Goal: Task Accomplishment & Management: Manage account settings

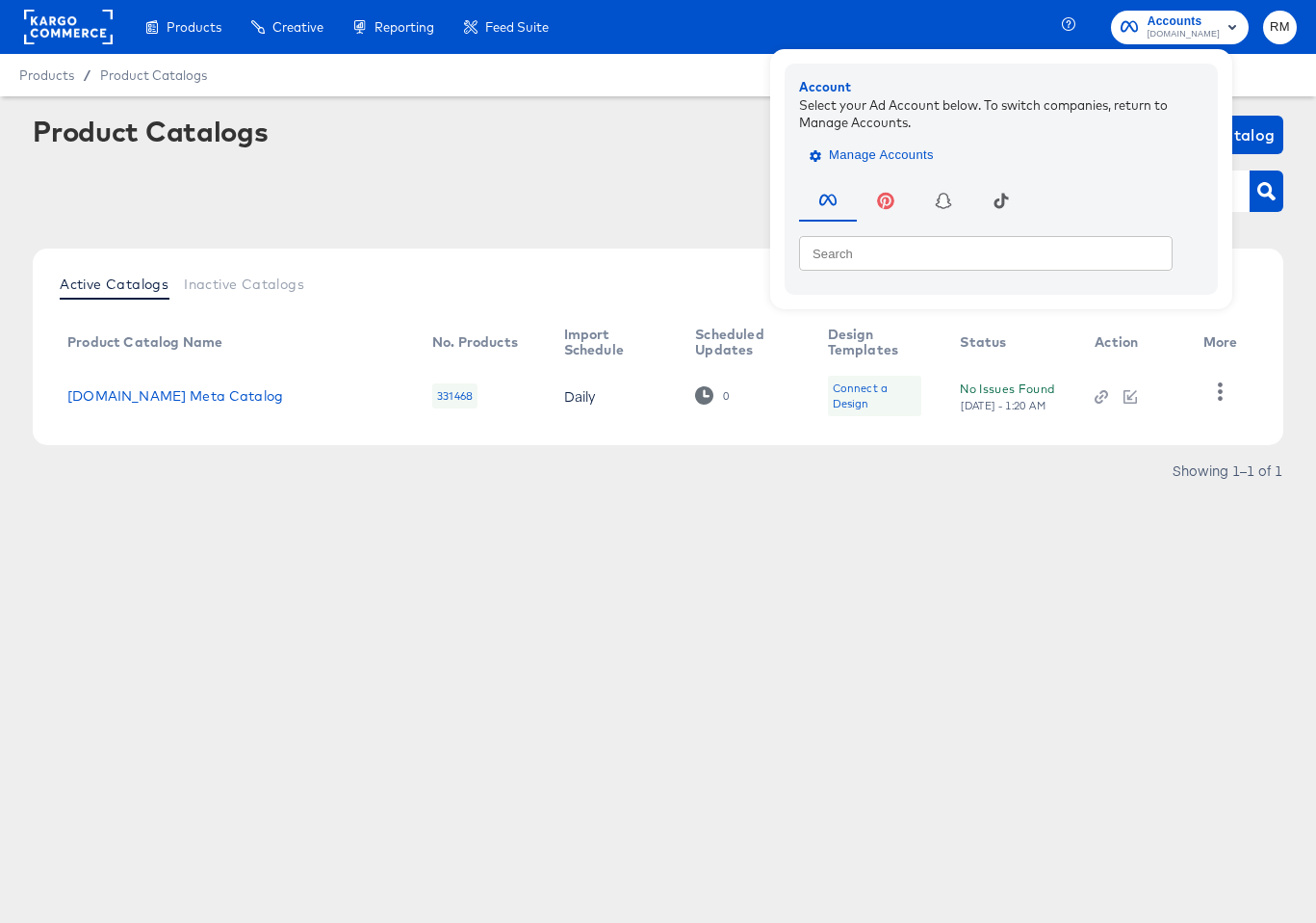
click at [901, 157] on span "Manage Accounts" at bounding box center [873, 155] width 121 height 22
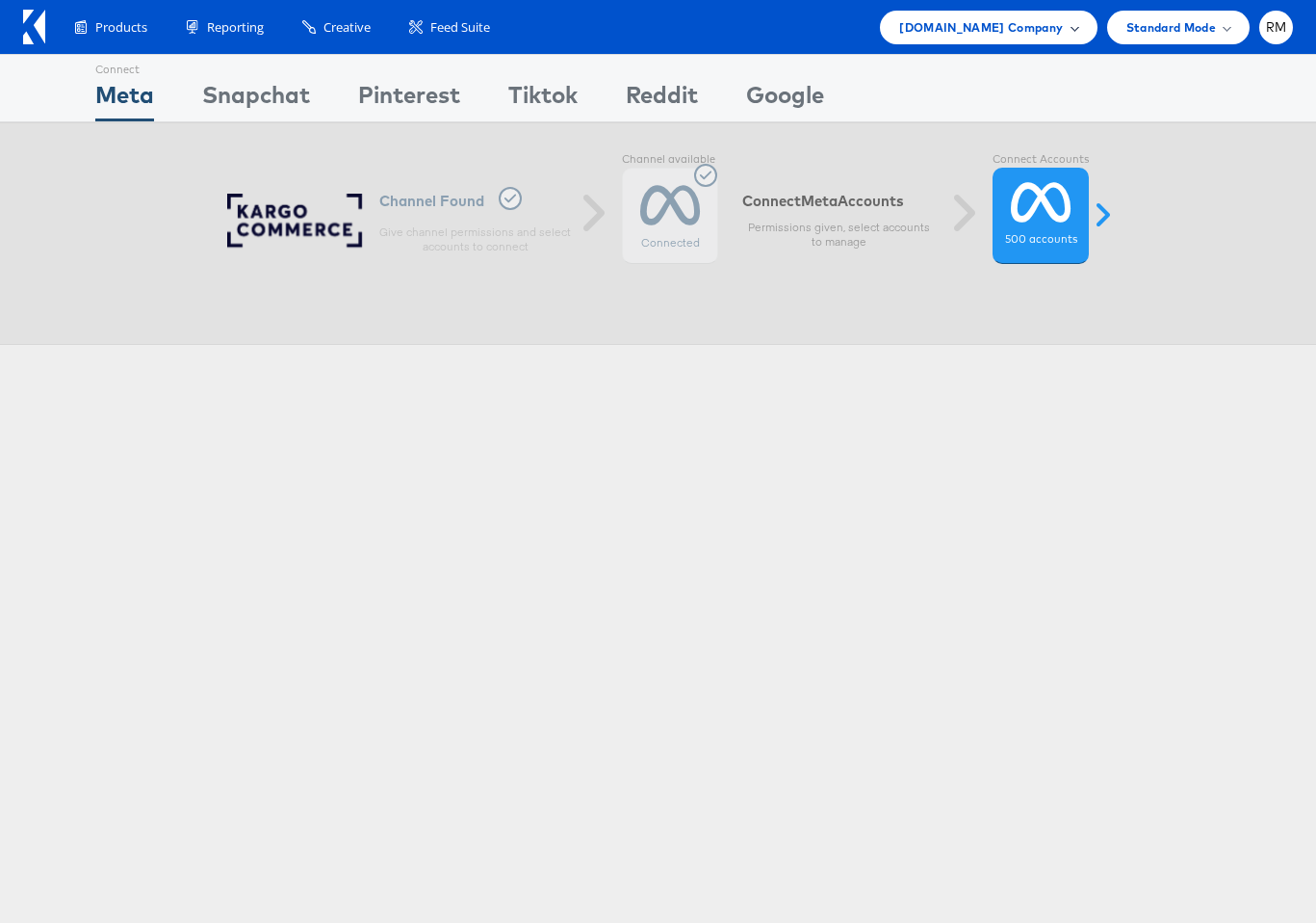
click at [1068, 42] on div "Cars.com Company" at bounding box center [988, 27] width 216 height 34
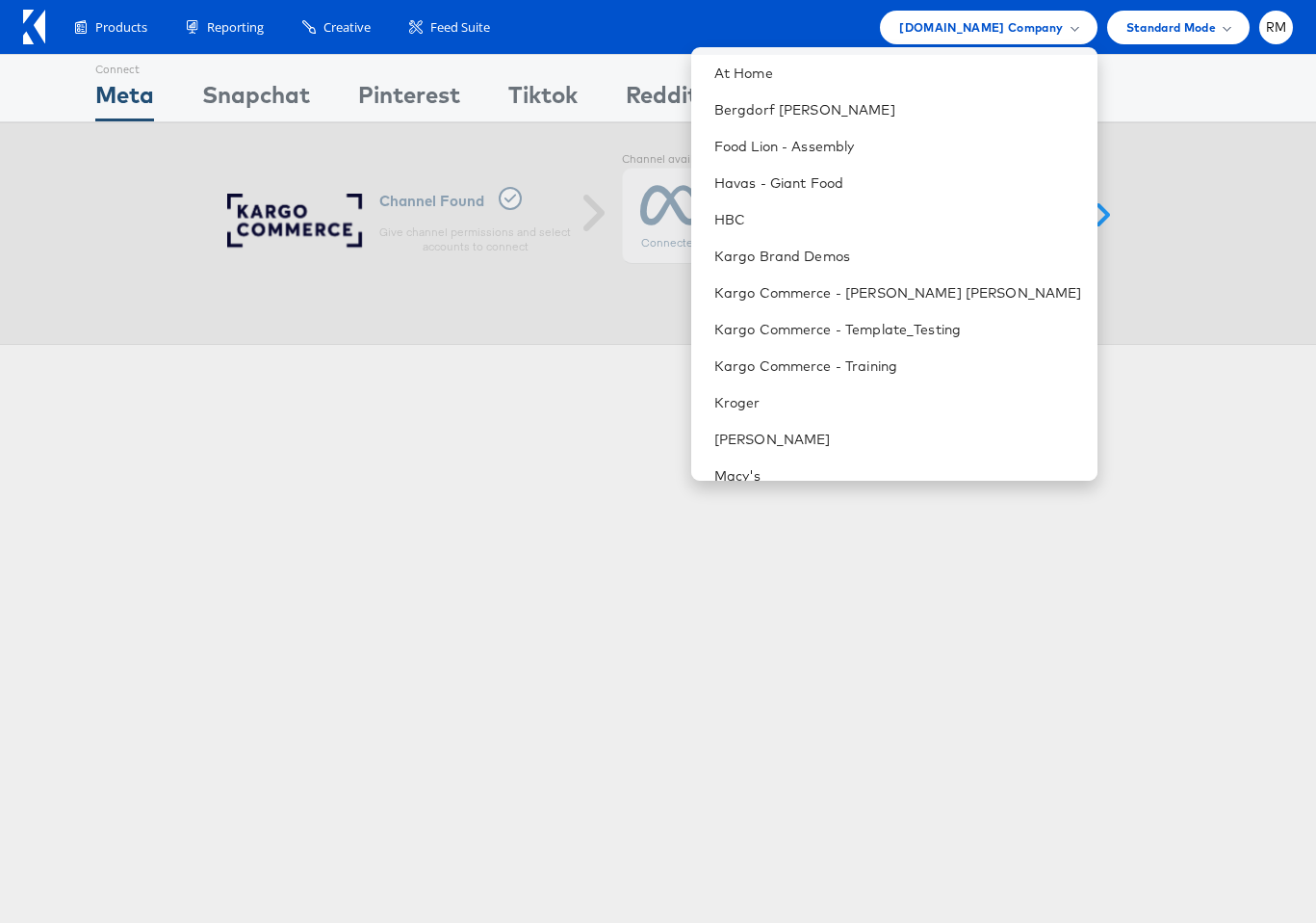
scroll to position [746, 0]
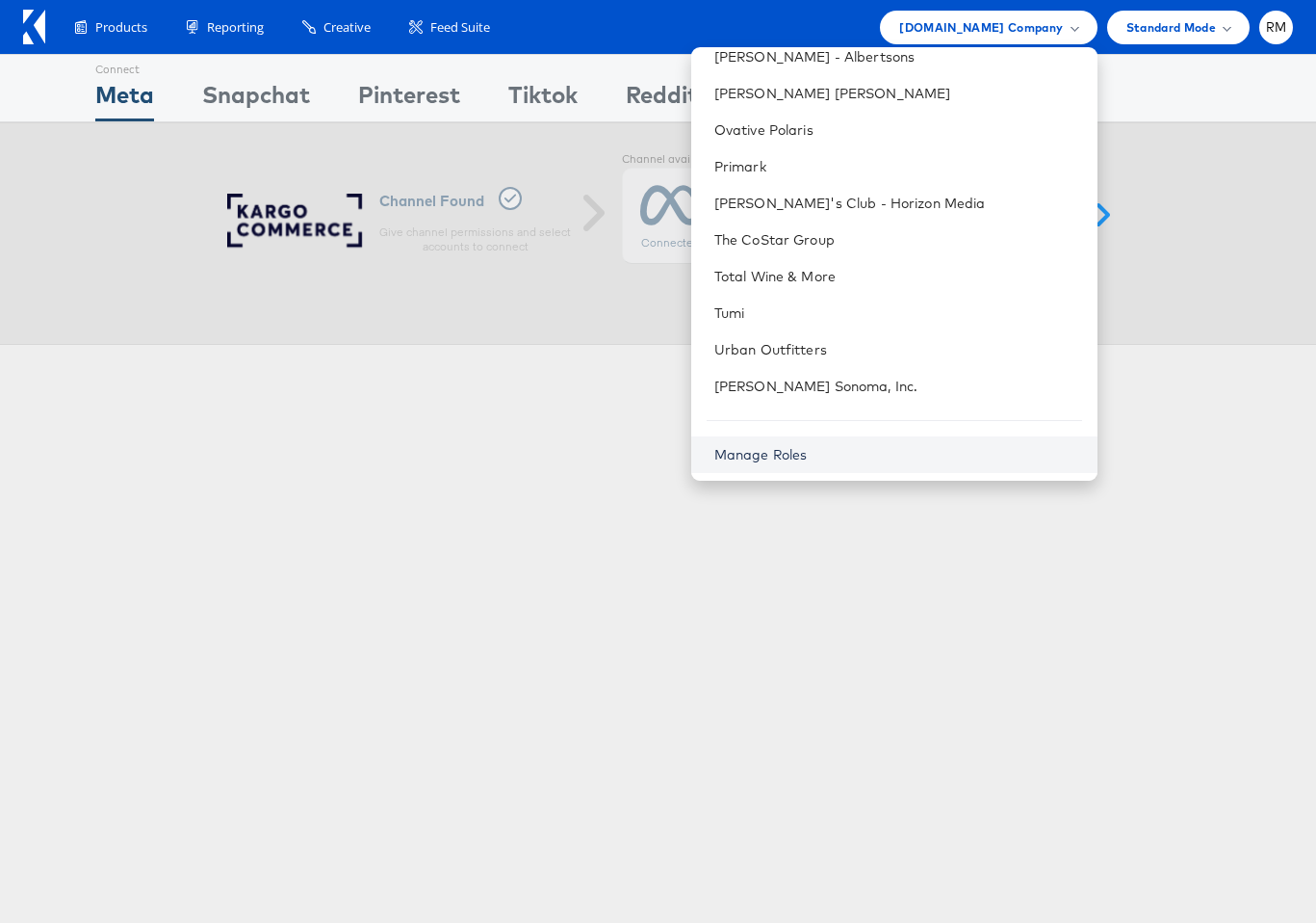
click at [808, 455] on link "Manage Roles" at bounding box center [760, 454] width 94 height 17
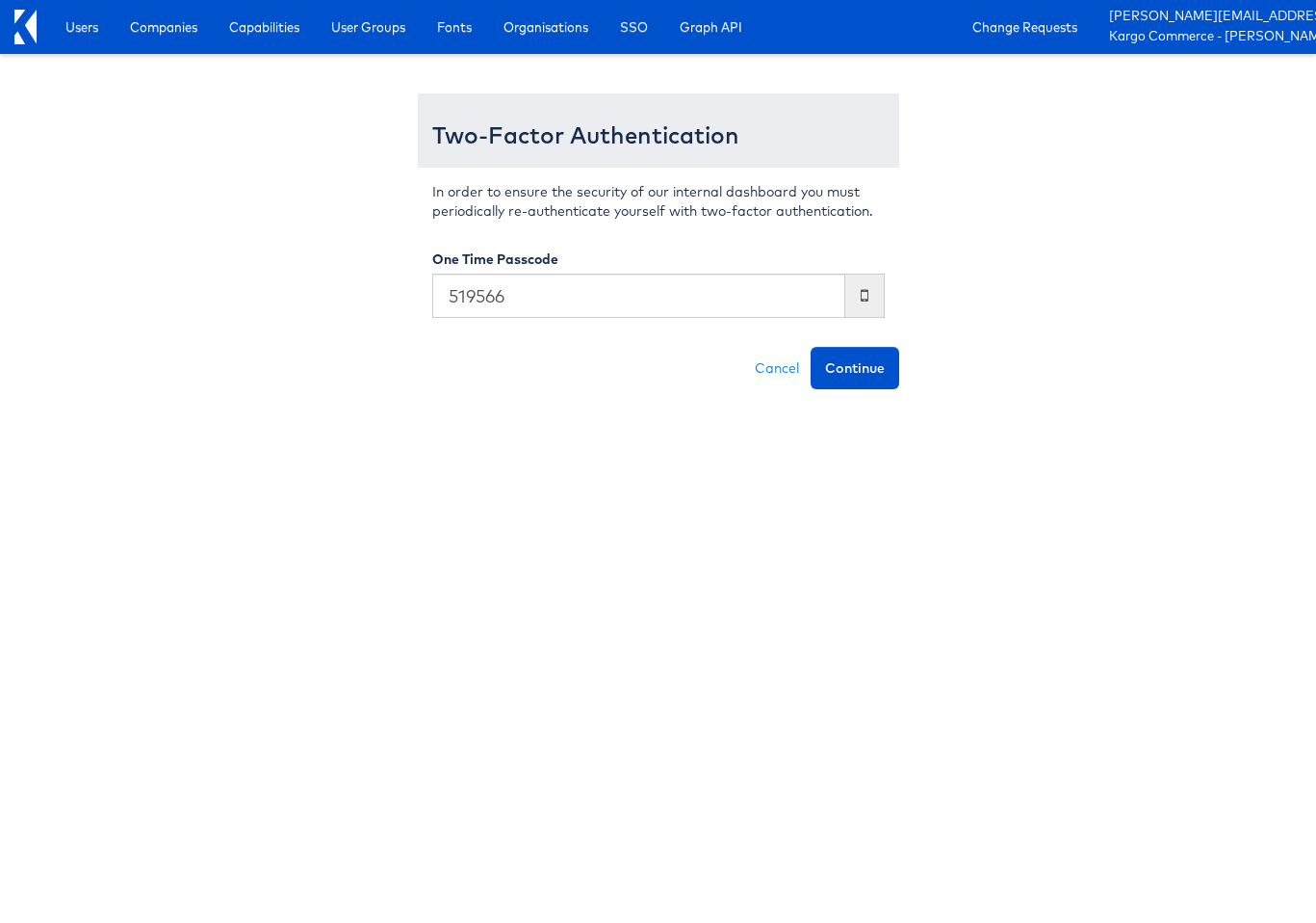
type input "519566"
click at [811, 347] on button "Continue" at bounding box center [855, 368] width 89 height 43
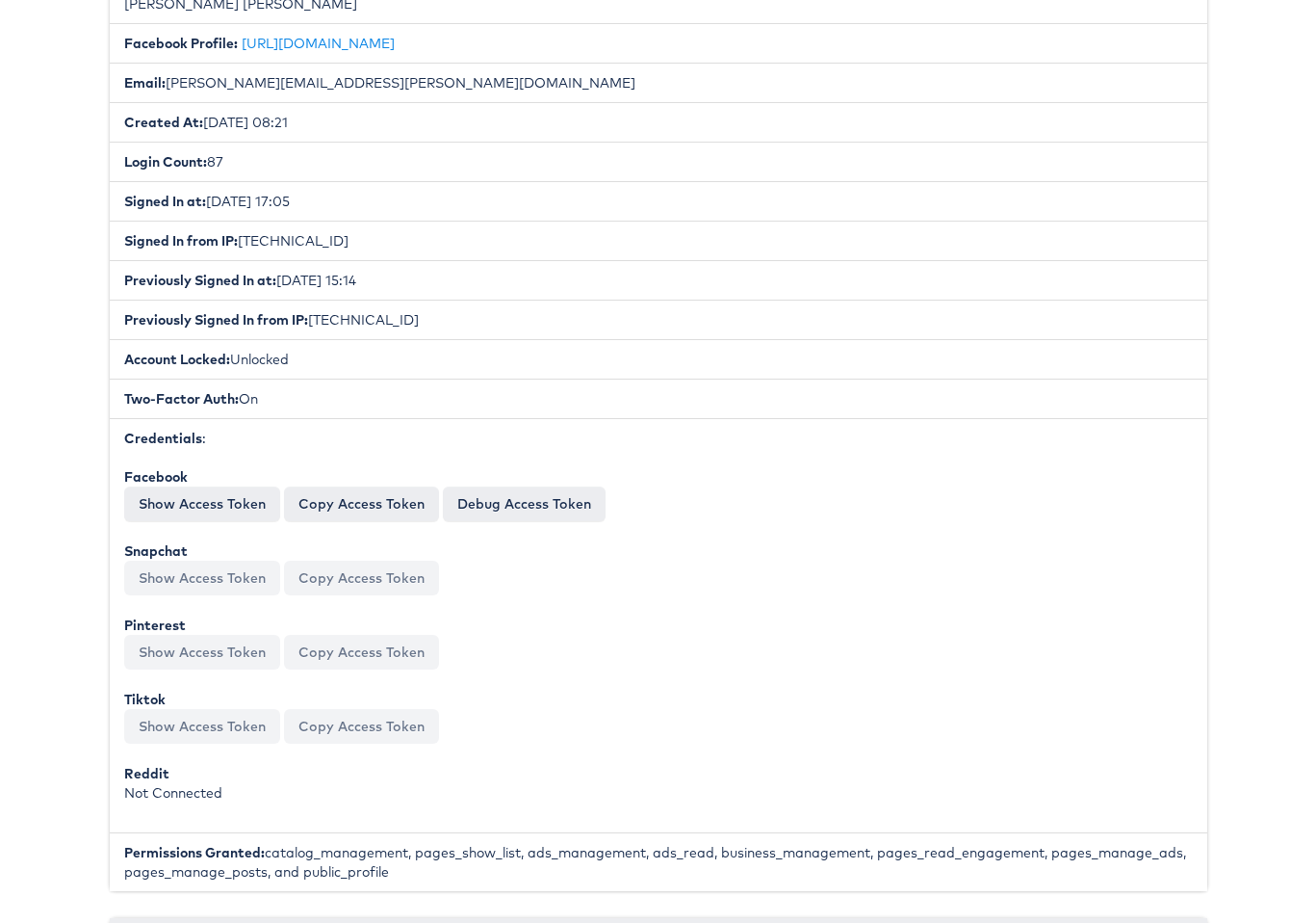
scroll to position [1766, 0]
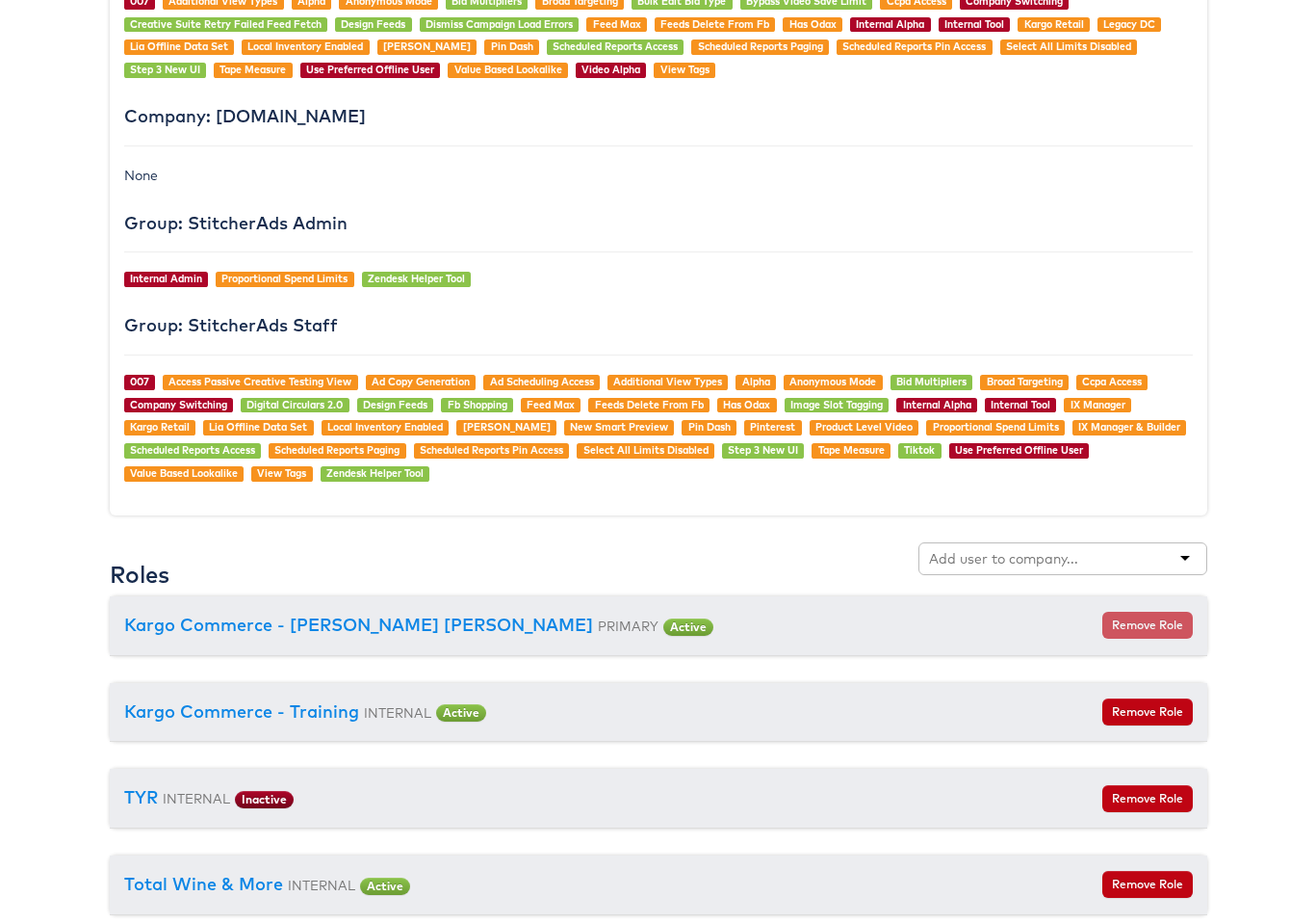
click at [1045, 563] on input "text" at bounding box center [1005, 559] width 152 height 19
type input "aldi"
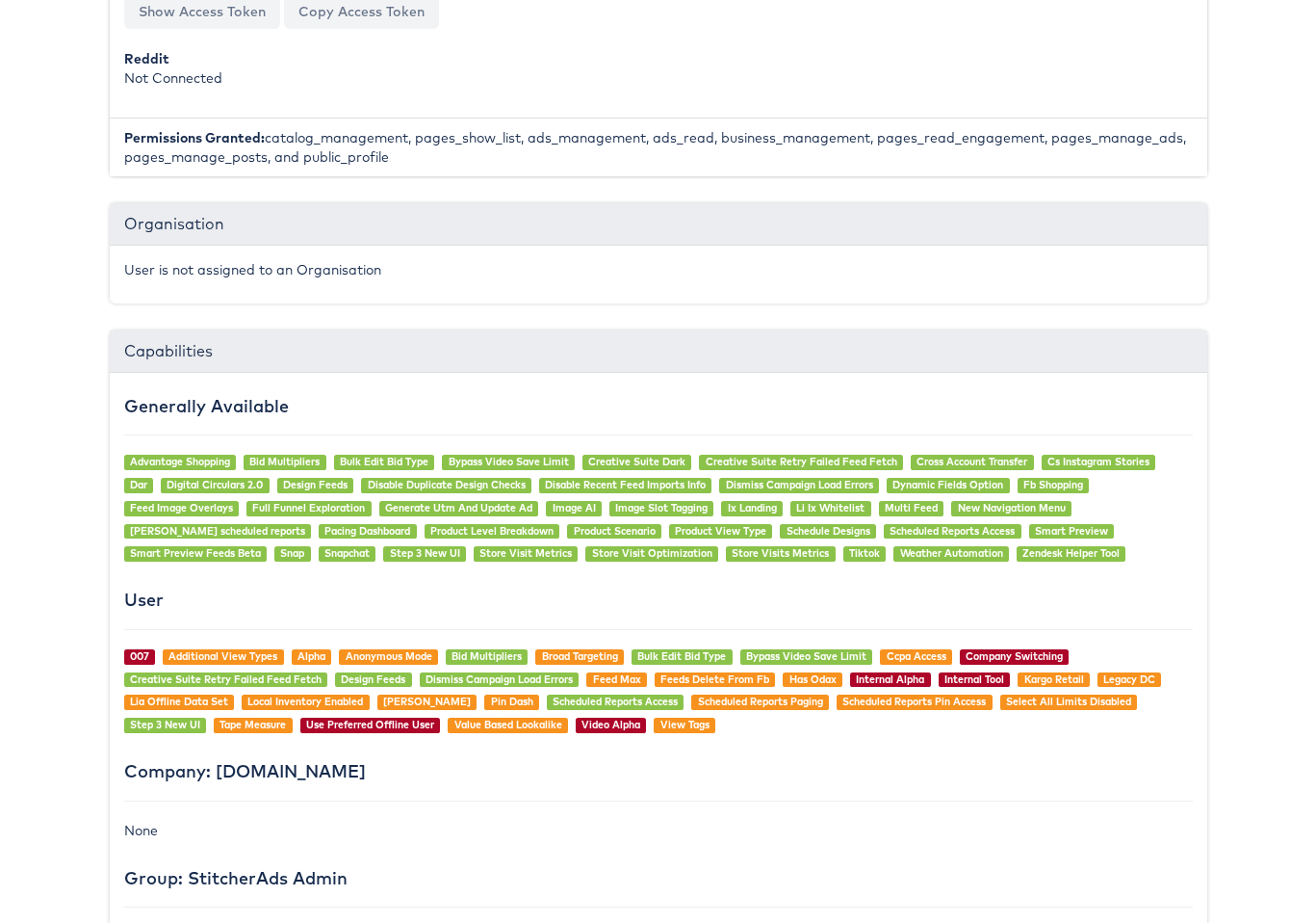
scroll to position [0, 0]
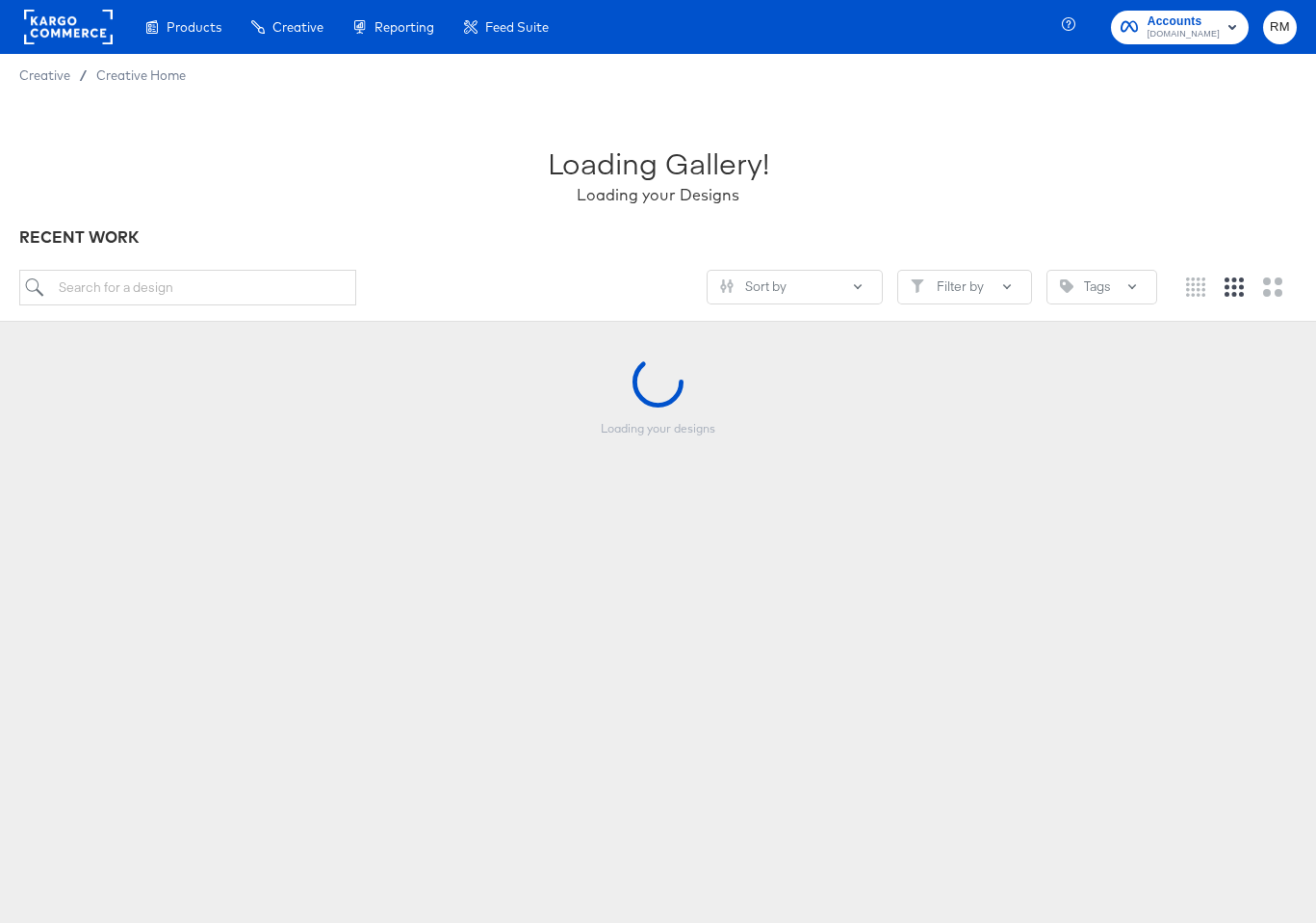
click at [1154, 11] on button "Accounts Cars.com" at bounding box center [1180, 27] width 137 height 34
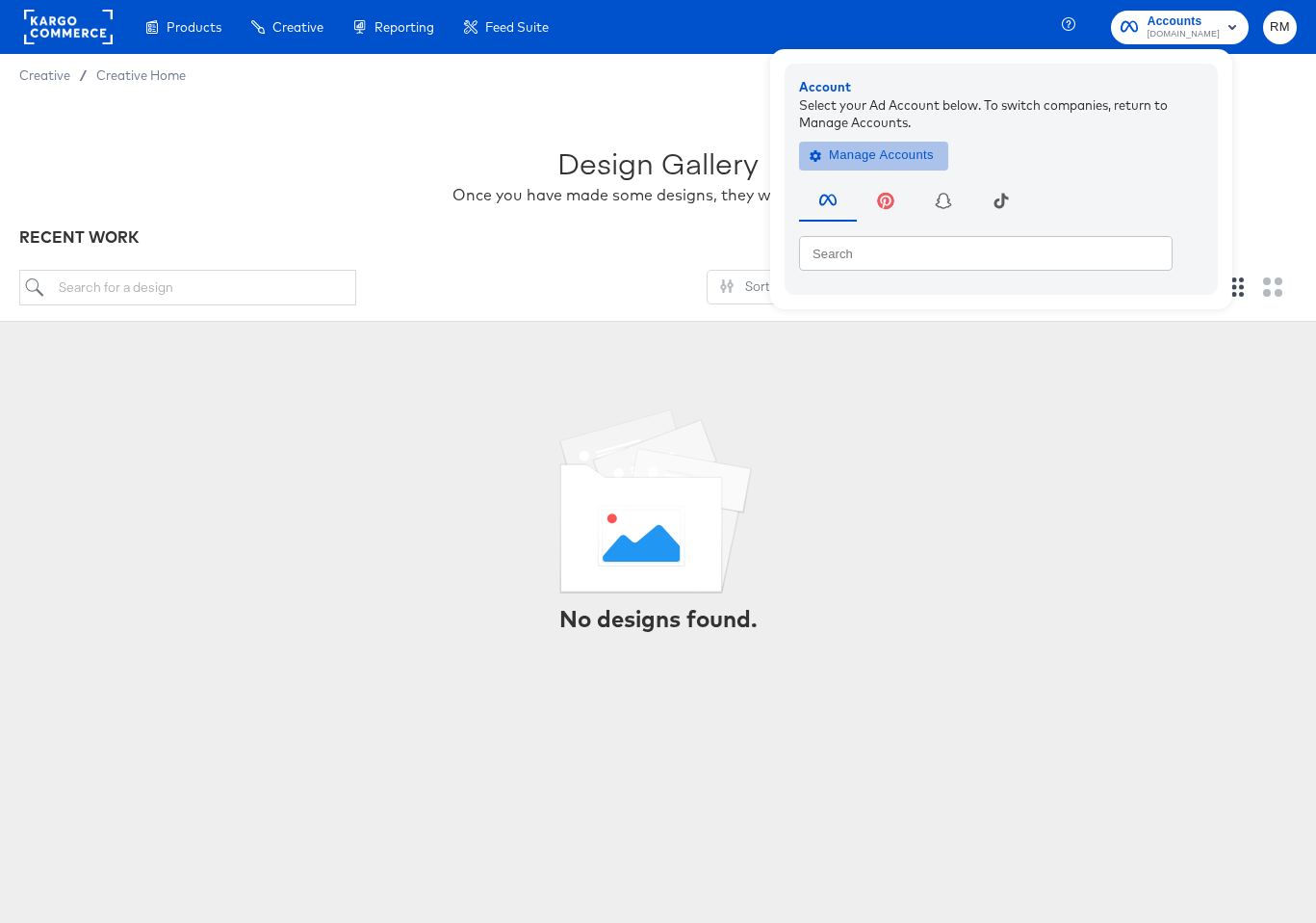
click at [892, 142] on button "Manage Accounts" at bounding box center [873, 155] width 149 height 29
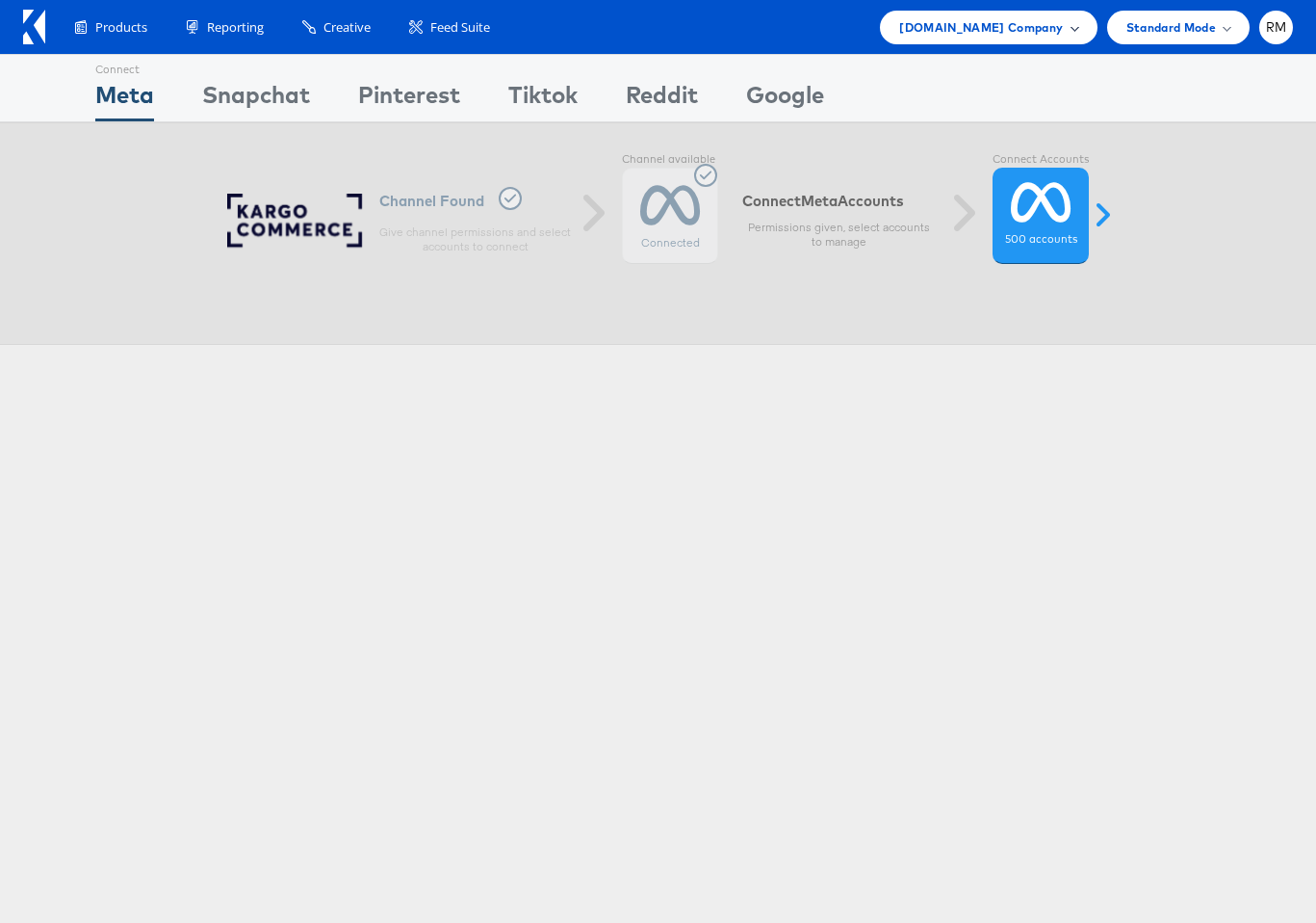
click at [1051, 24] on span "Cars.com Company" at bounding box center [981, 27] width 163 height 20
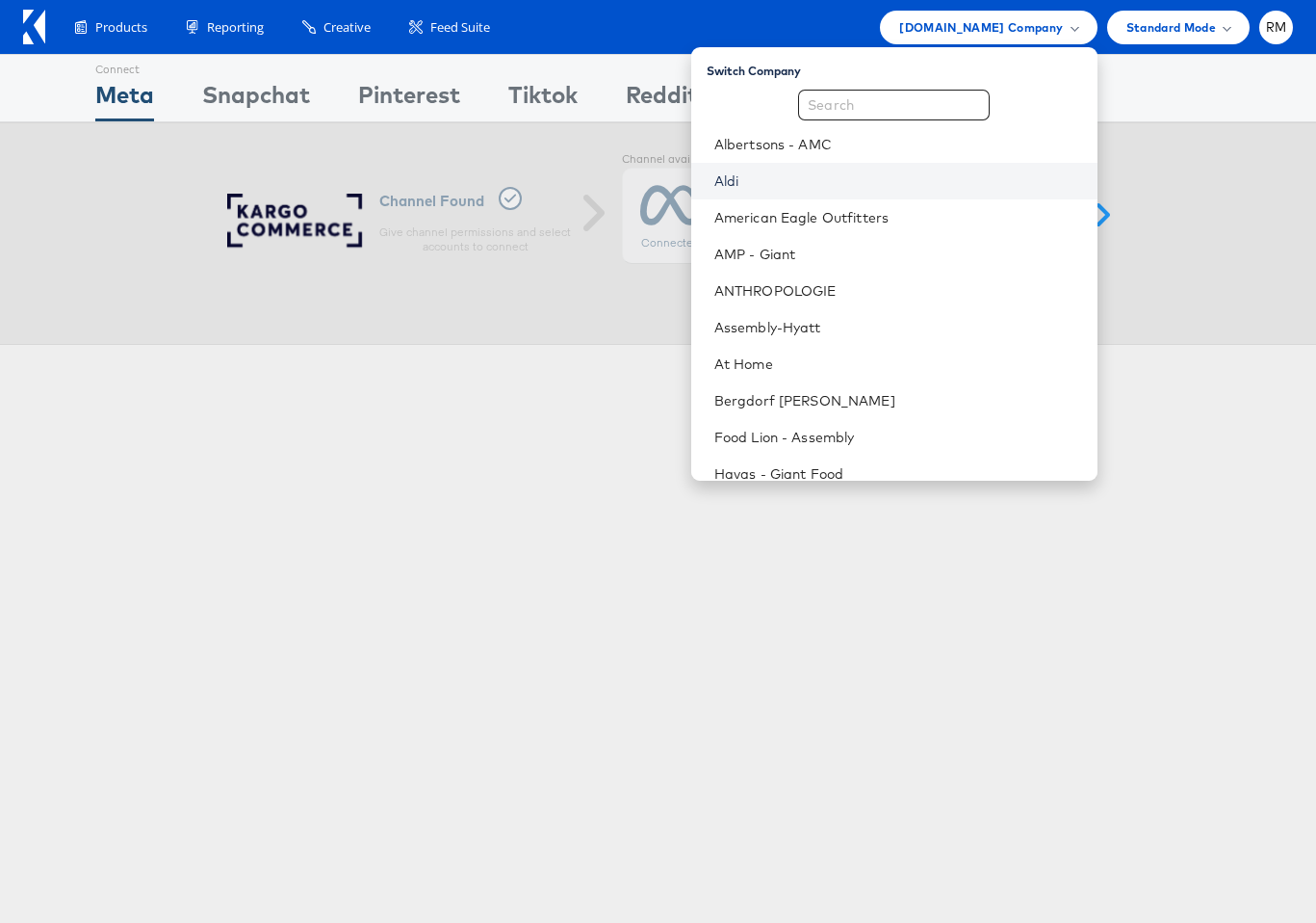
click at [900, 180] on link "Aldi" at bounding box center [898, 181] width 368 height 19
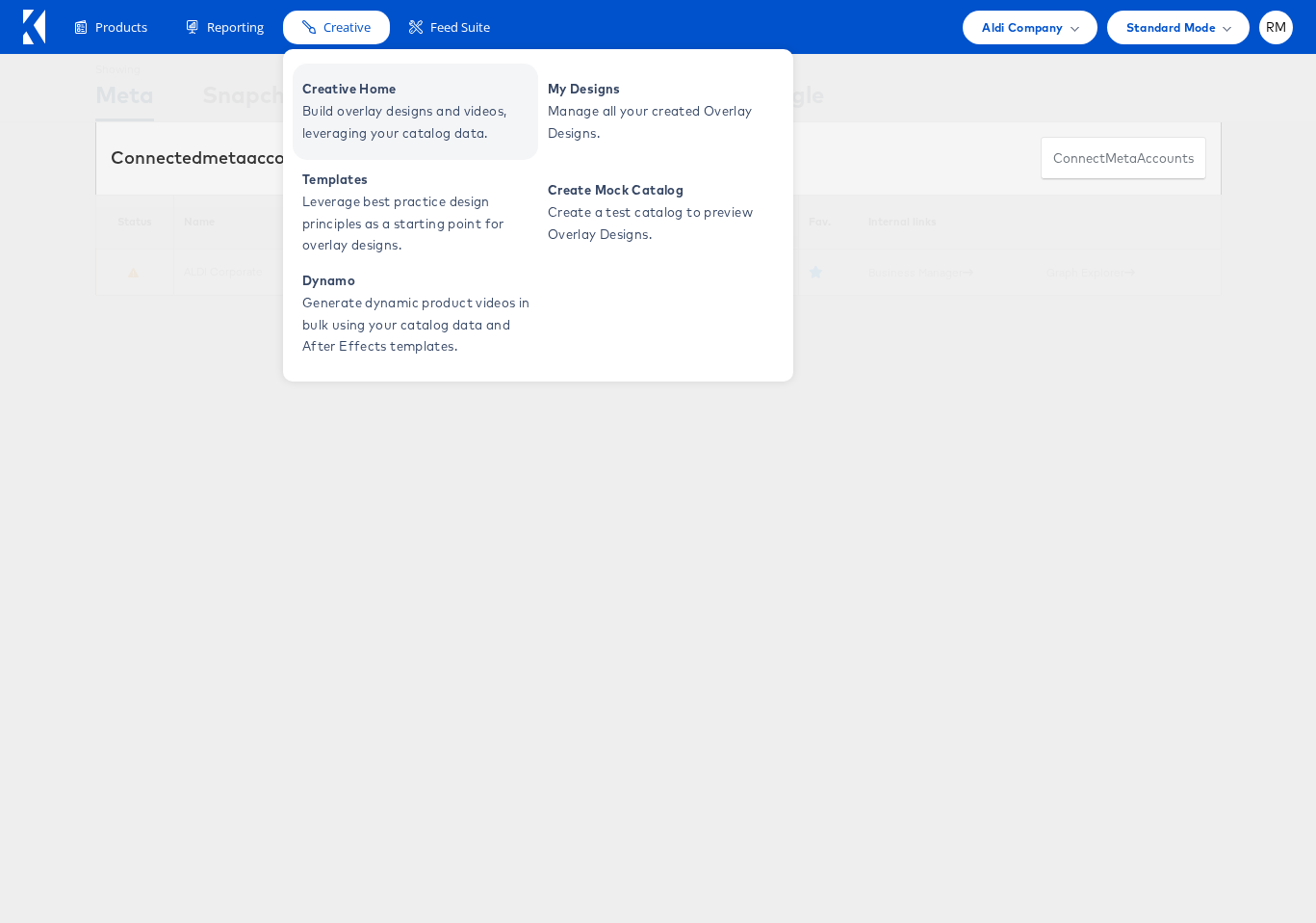
click at [372, 113] on span "Build overlay designs and videos, leveraging your catalog data." at bounding box center [417, 123] width 231 height 44
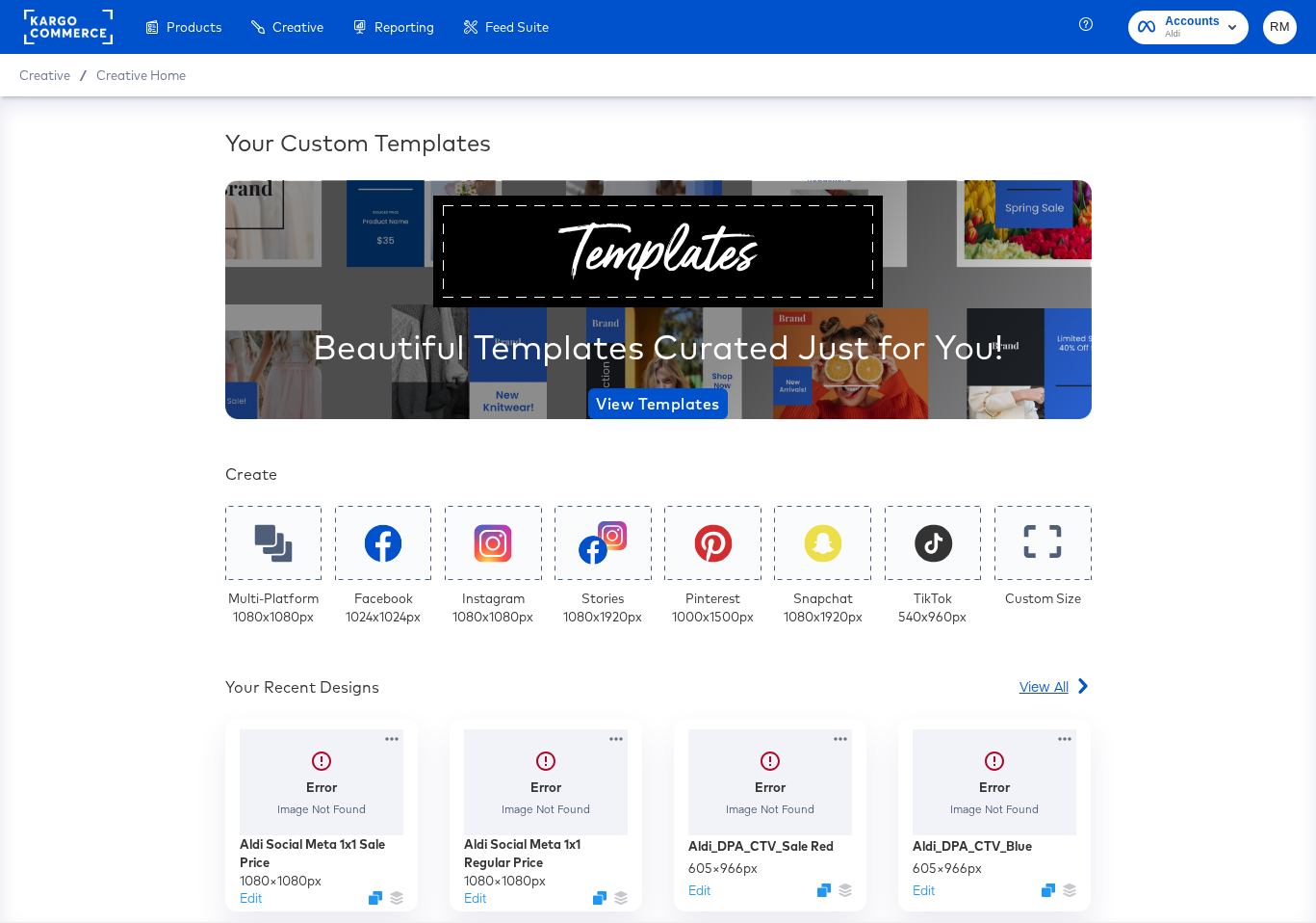
click at [1056, 679] on span "View All" at bounding box center [1044, 686] width 49 height 19
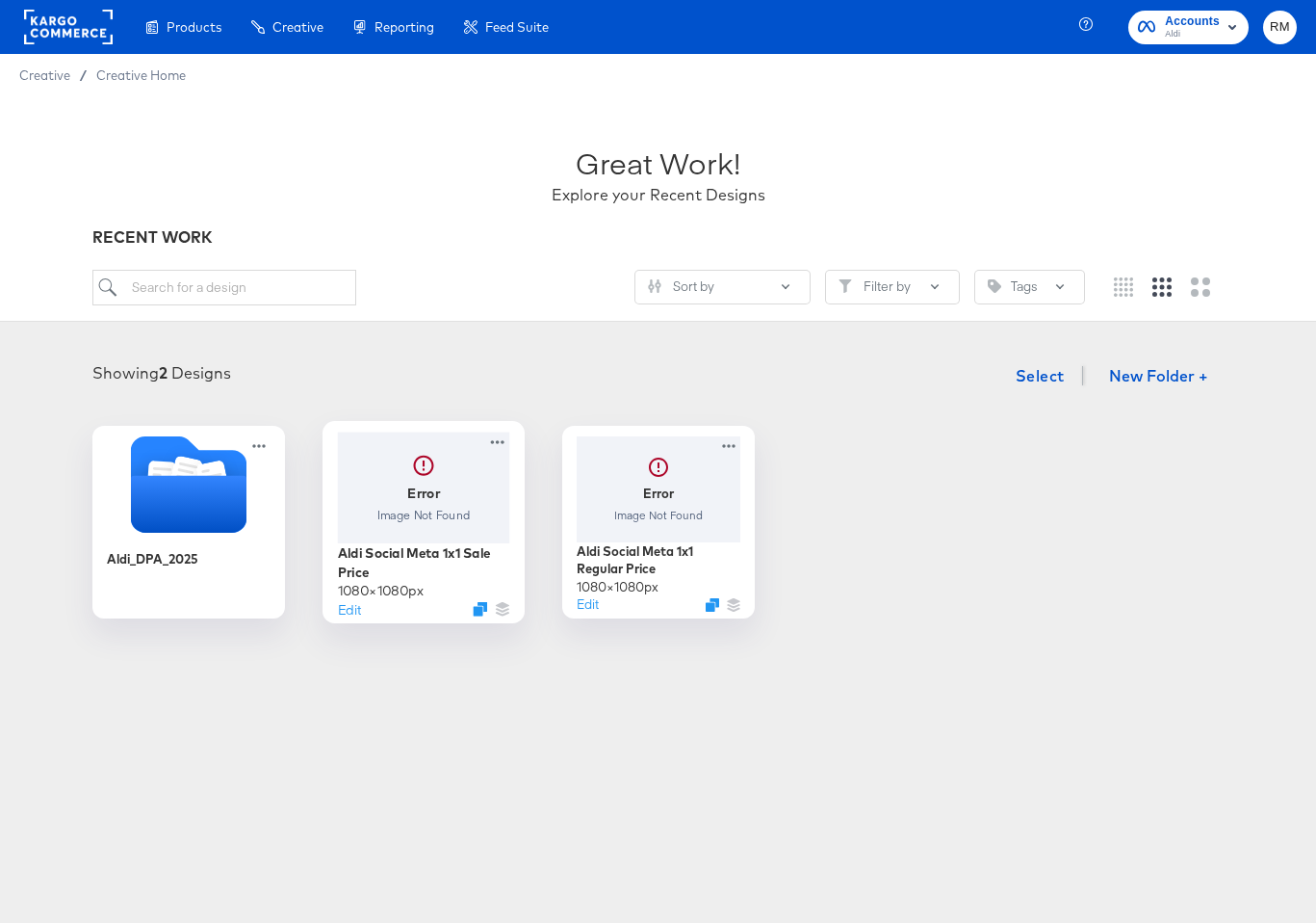
click at [451, 520] on div at bounding box center [423, 486] width 172 height 111
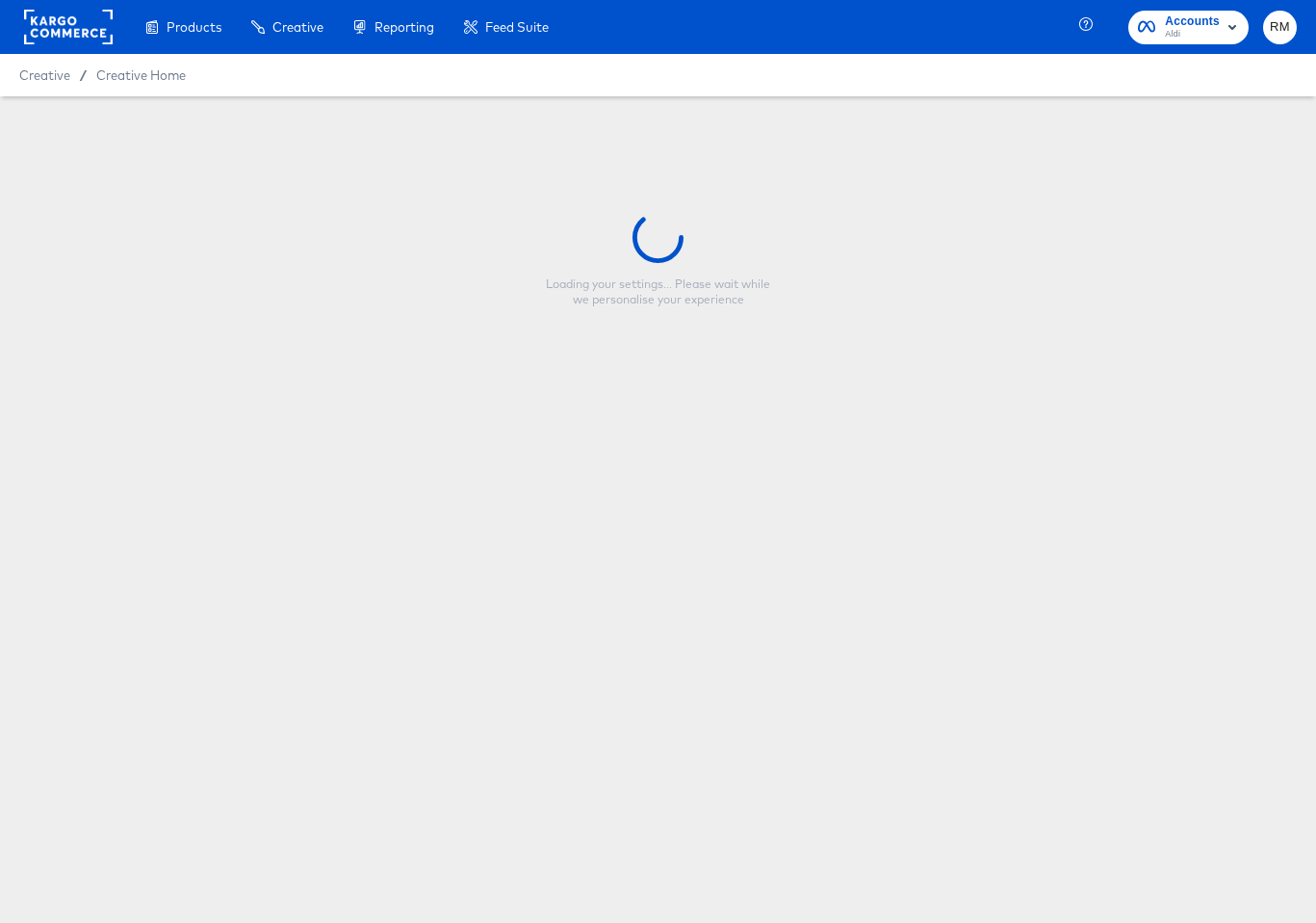
type input "Aldi Social Meta 1x1 Sale Price"
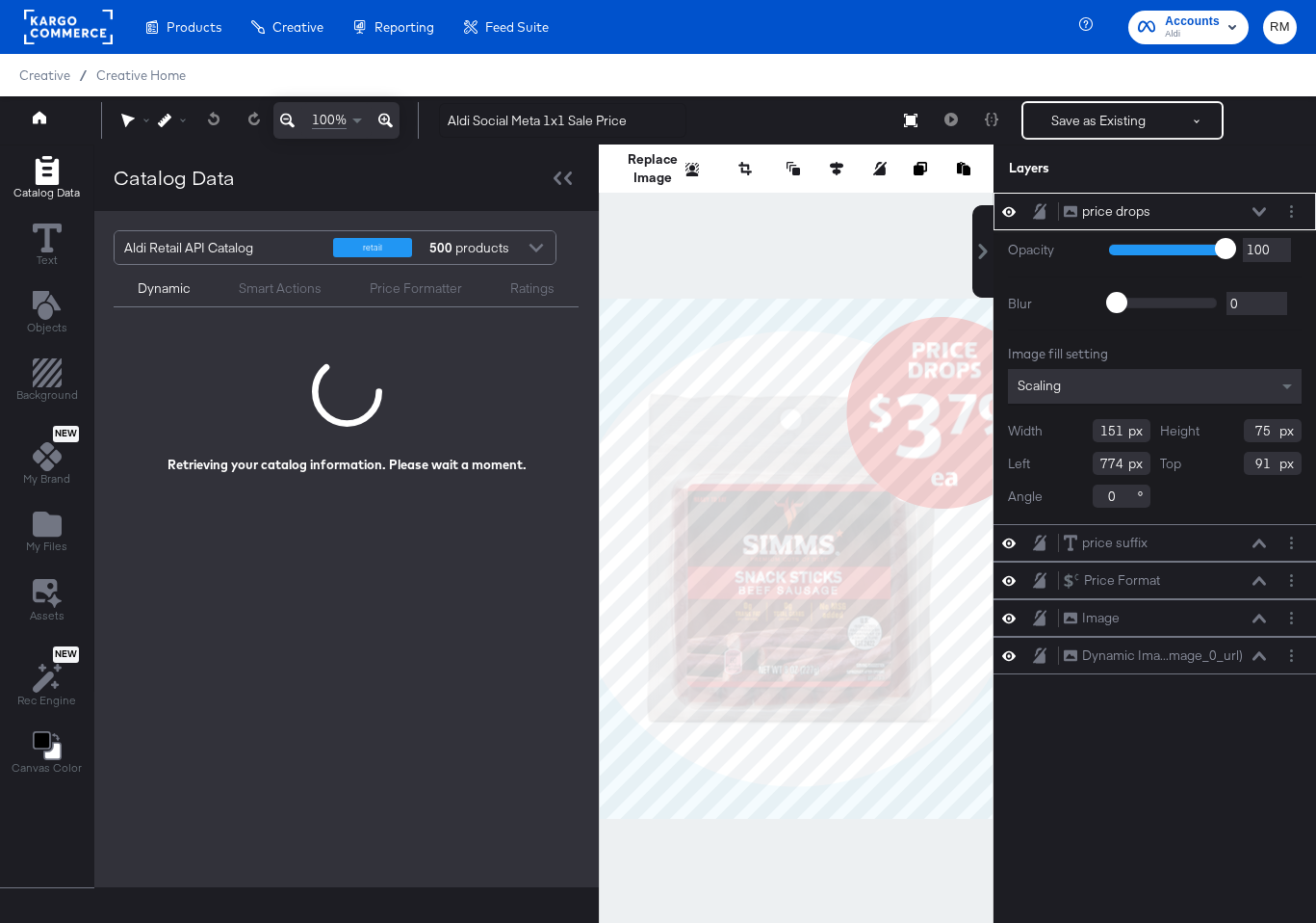
click at [565, 160] on div "Catalog Data" at bounding box center [347, 177] width 504 height 67
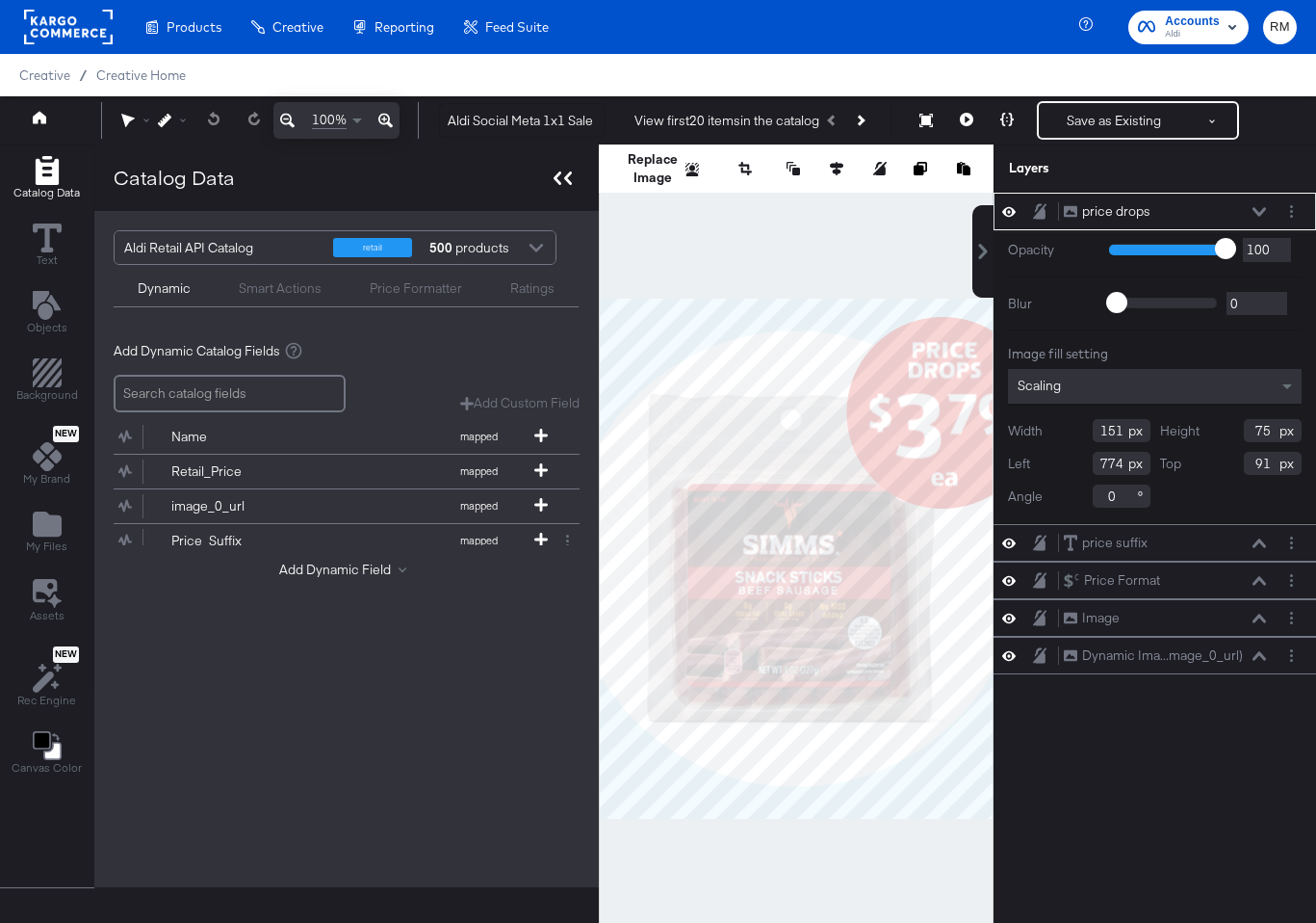
click at [561, 172] on icon at bounding box center [562, 178] width 18 height 14
